Goal: Find specific page/section: Find specific page/section

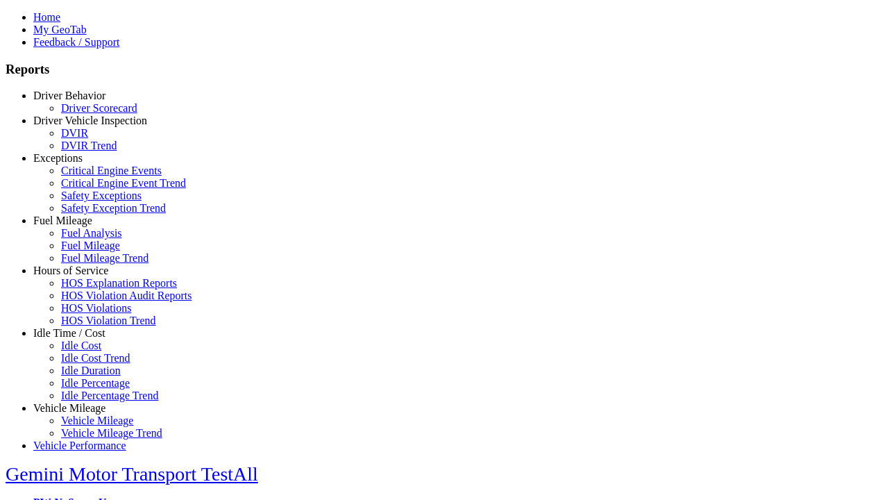
click at [80, 164] on link "Exceptions" at bounding box center [57, 158] width 49 height 12
click at [90, 201] on link "Safety Exceptions" at bounding box center [101, 195] width 80 height 12
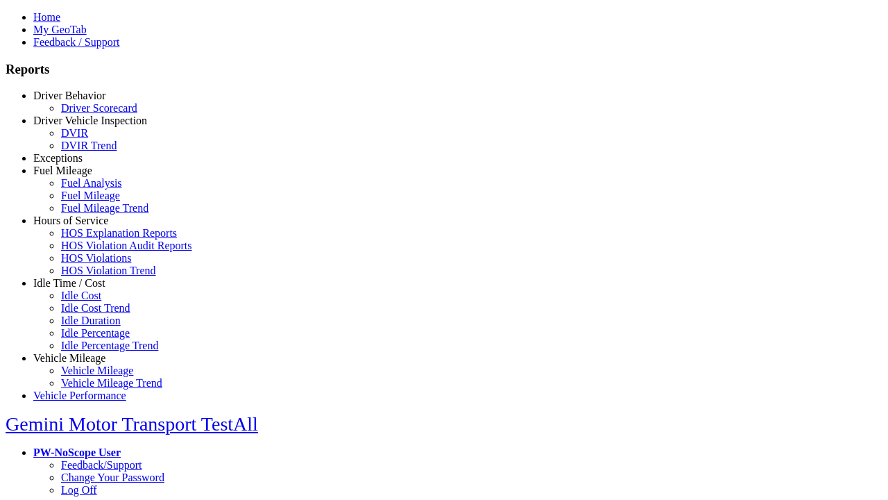
select select "**"
